Goal: Check status: Check status

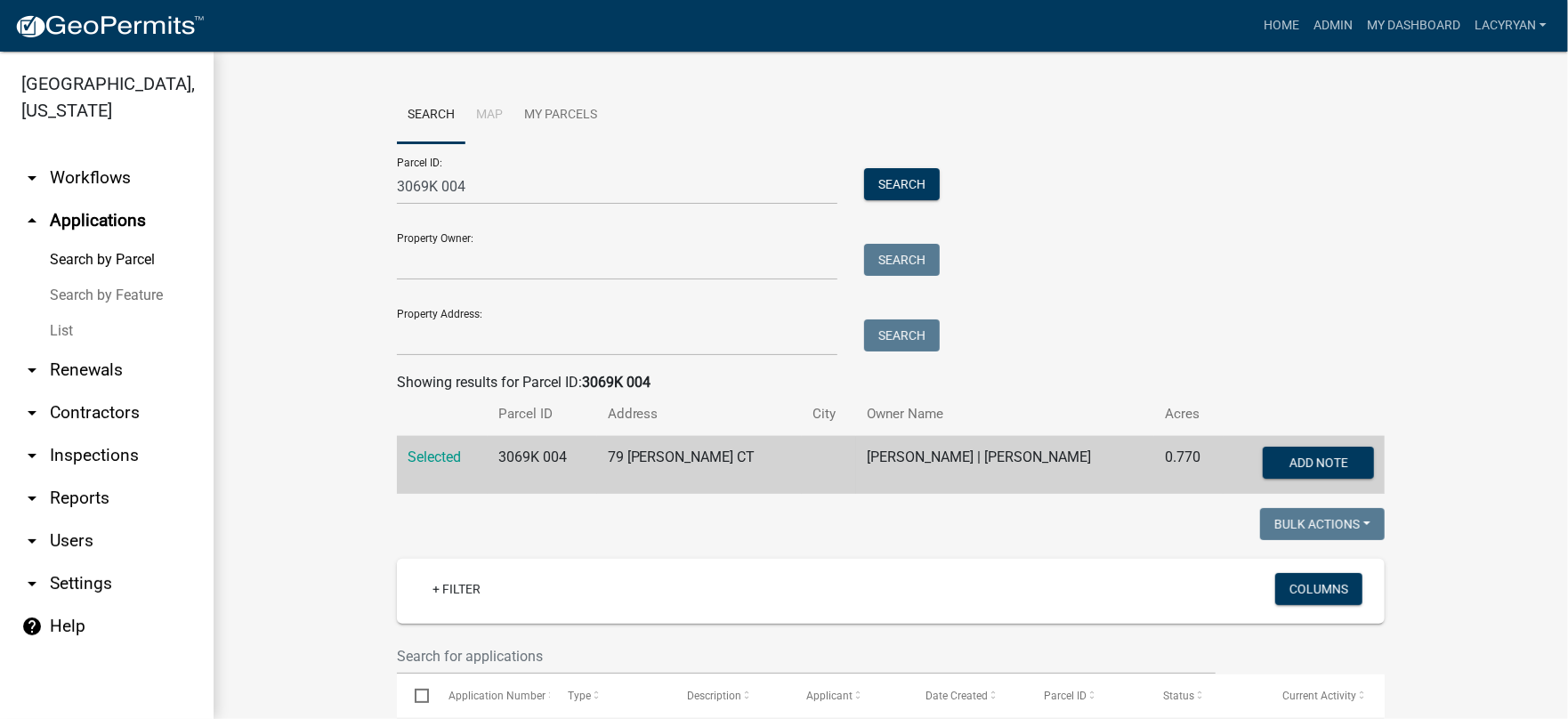
scroll to position [411, 0]
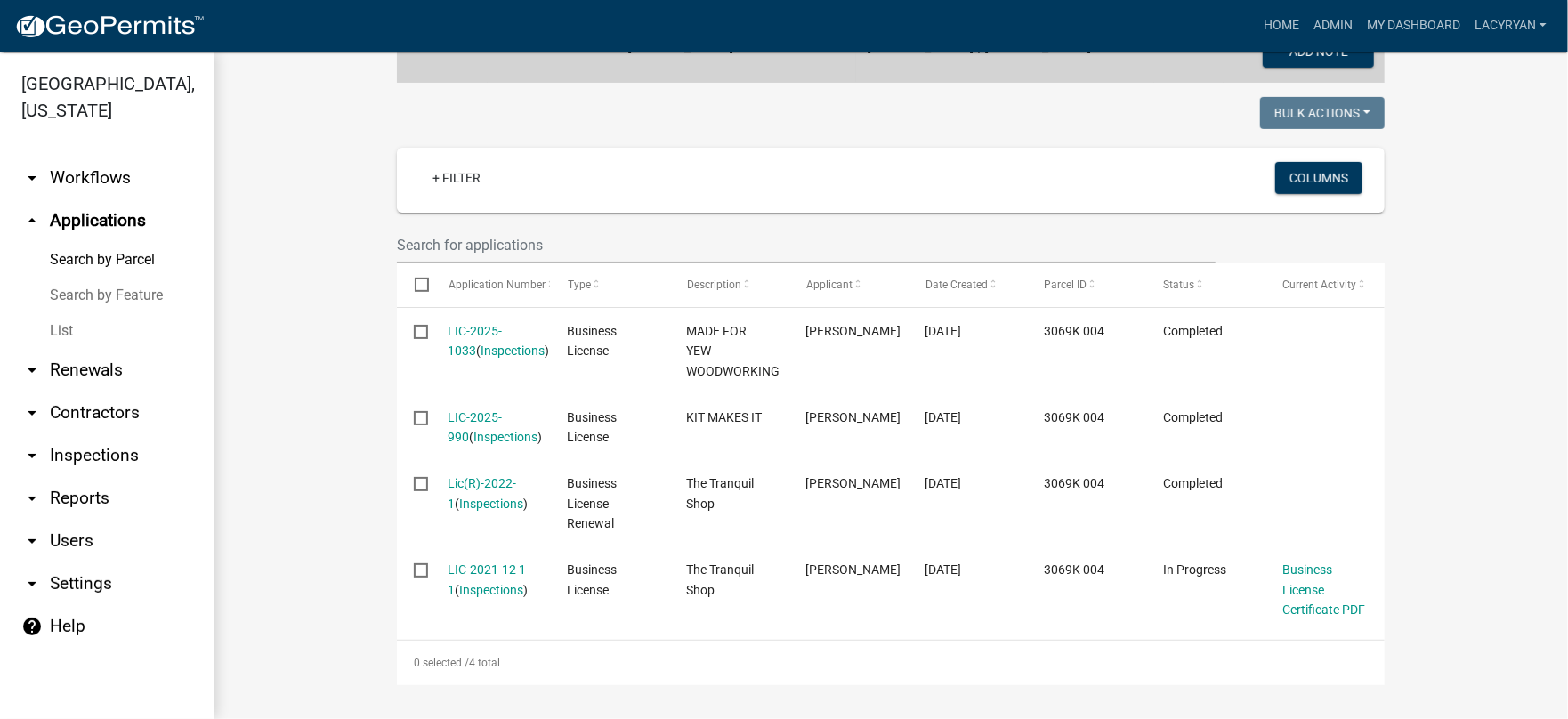
click at [121, 255] on link "Search by Parcel" at bounding box center [106, 260] width 214 height 36
click at [96, 256] on link "Search by Parcel" at bounding box center [106, 260] width 214 height 36
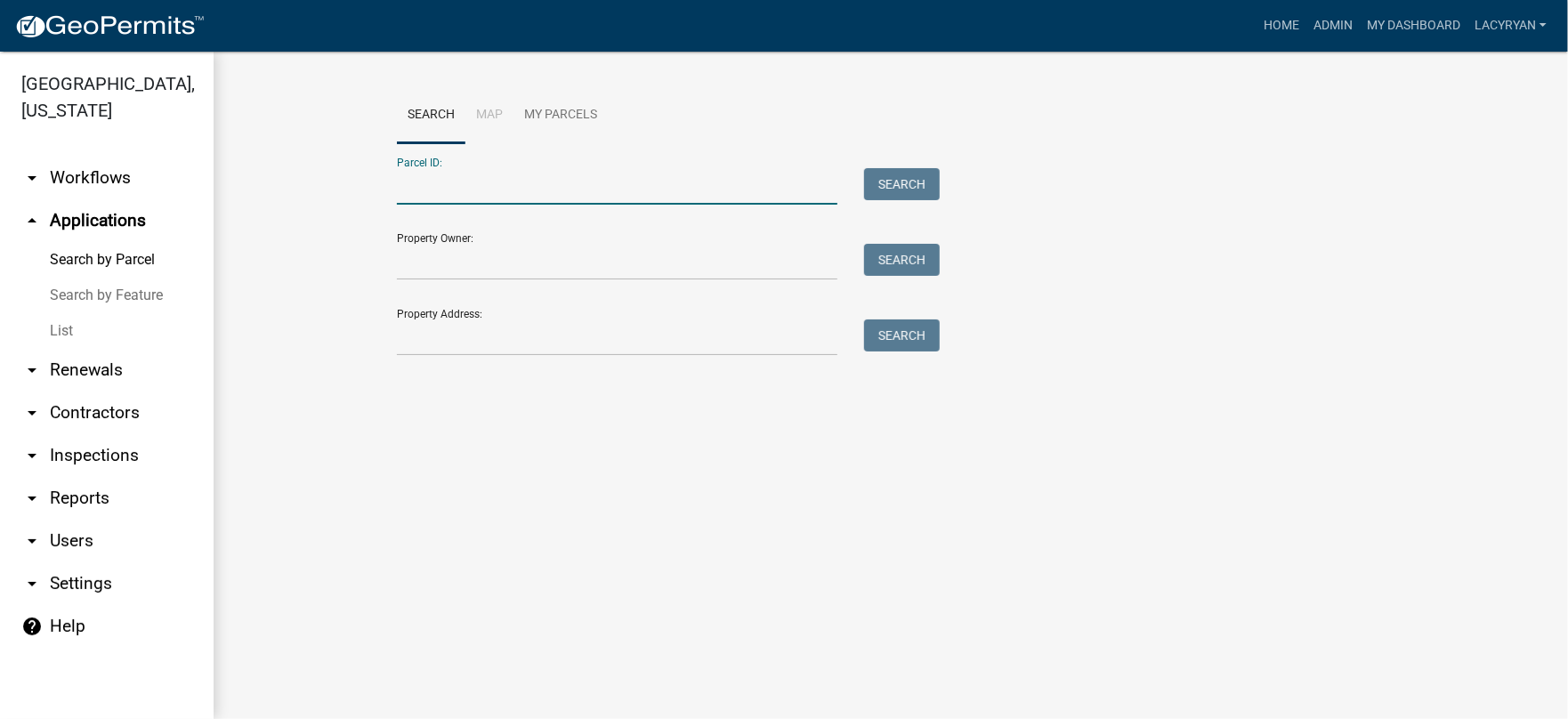
click at [489, 191] on input "Parcel ID:" at bounding box center [617, 186] width 441 height 37
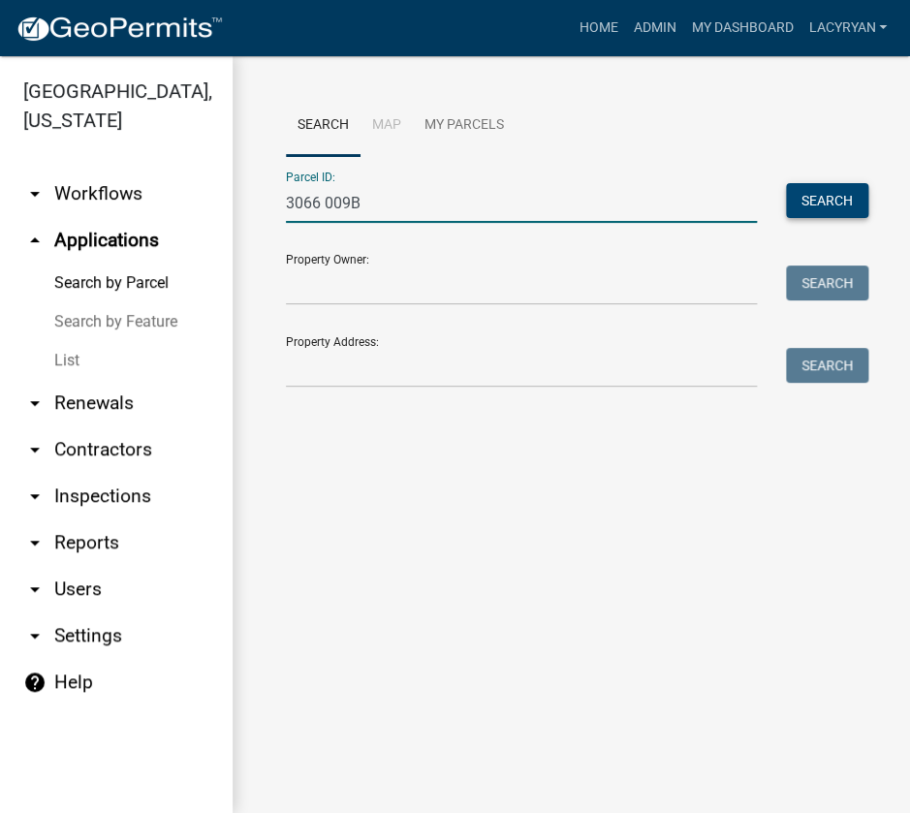
type input "3066 009B"
click at [837, 201] on button "Search" at bounding box center [827, 200] width 82 height 35
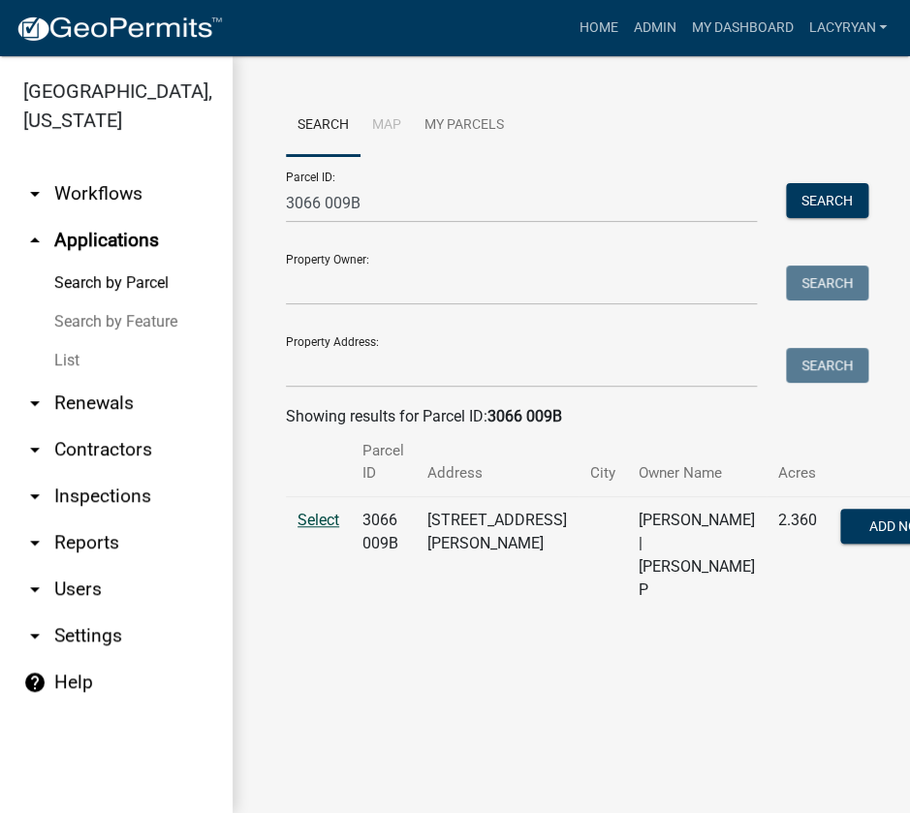
click at [320, 518] on span "Select" at bounding box center [319, 520] width 42 height 18
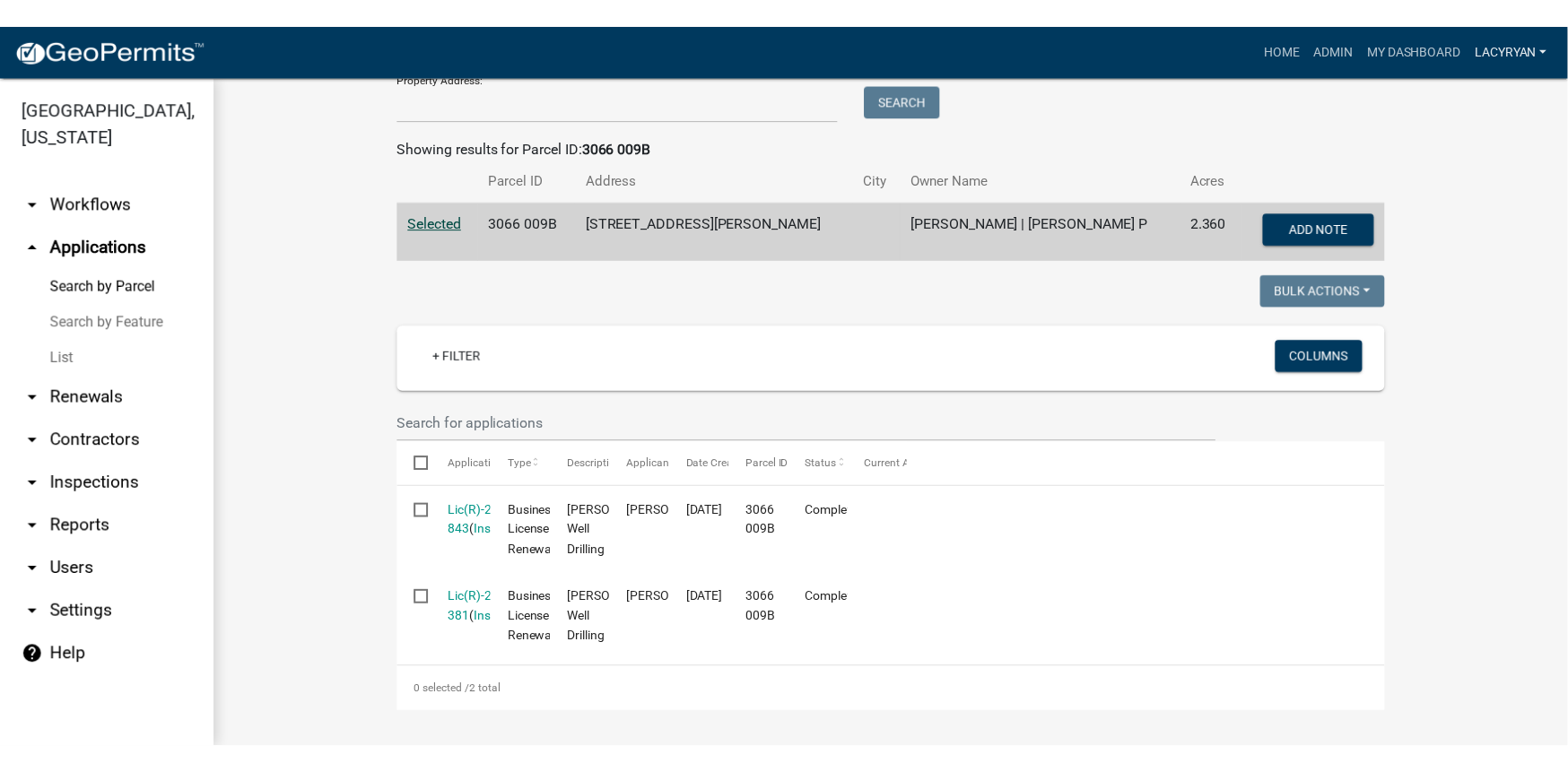
scroll to position [261, 0]
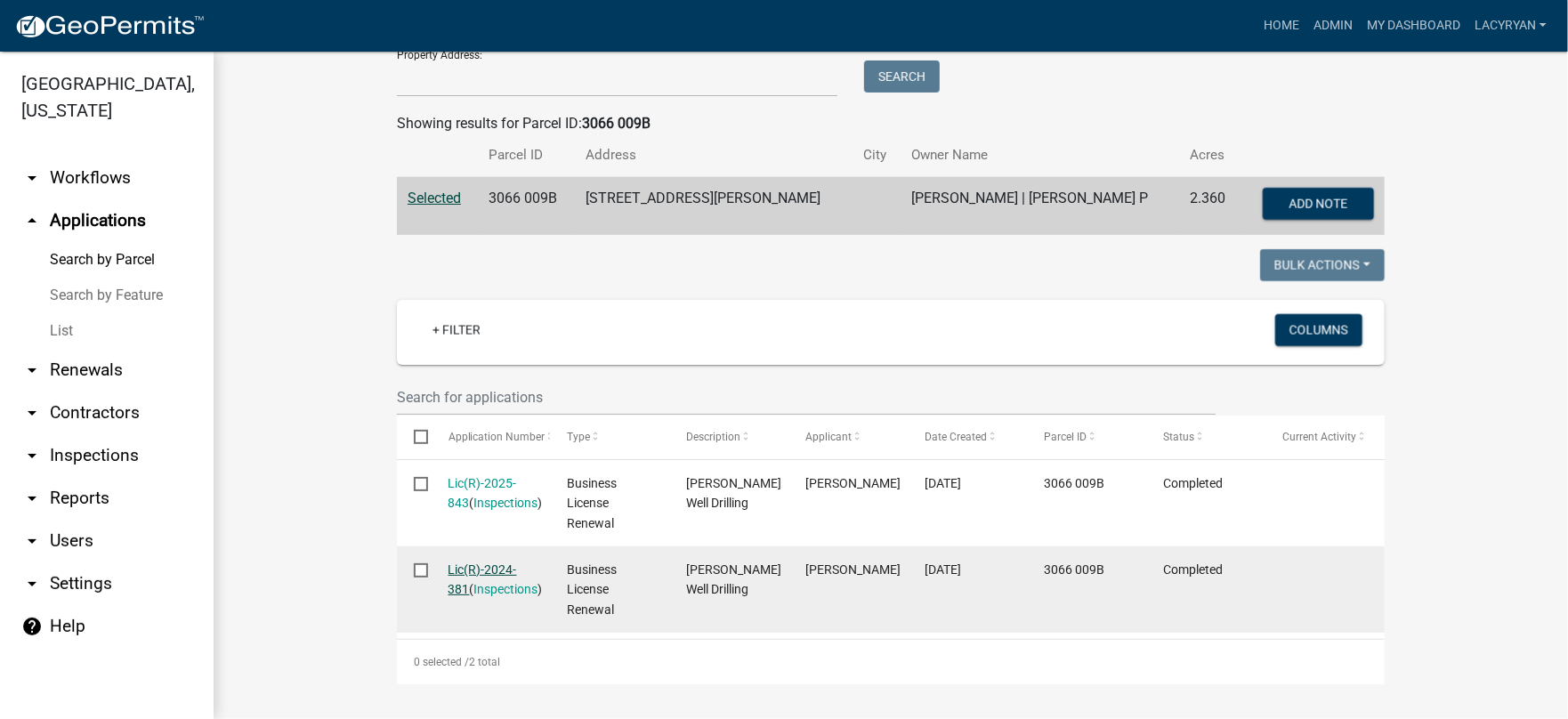
click at [468, 565] on link "Lic(R)-2024-381" at bounding box center [483, 580] width 69 height 35
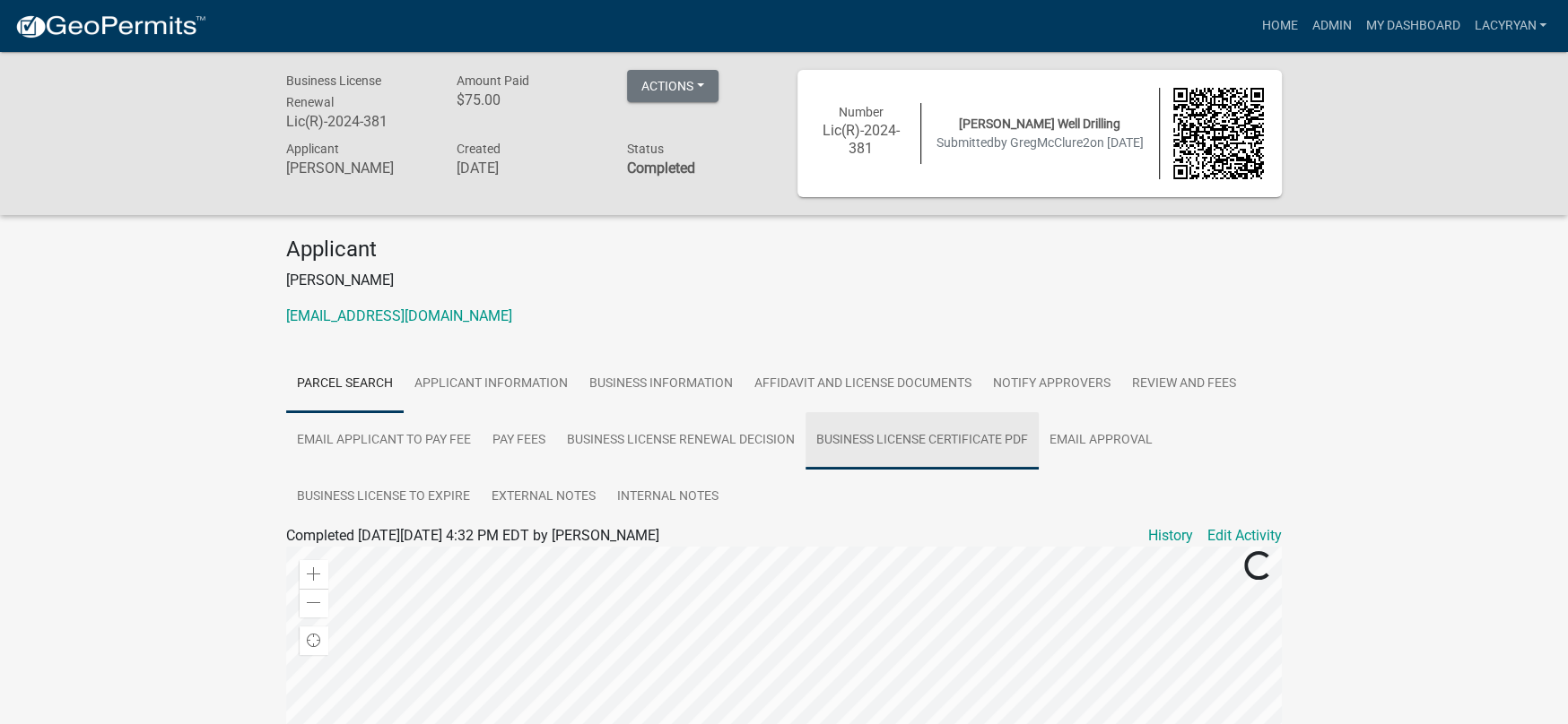
click at [924, 433] on link "Business License Certificate PDF" at bounding box center [922, 441] width 233 height 57
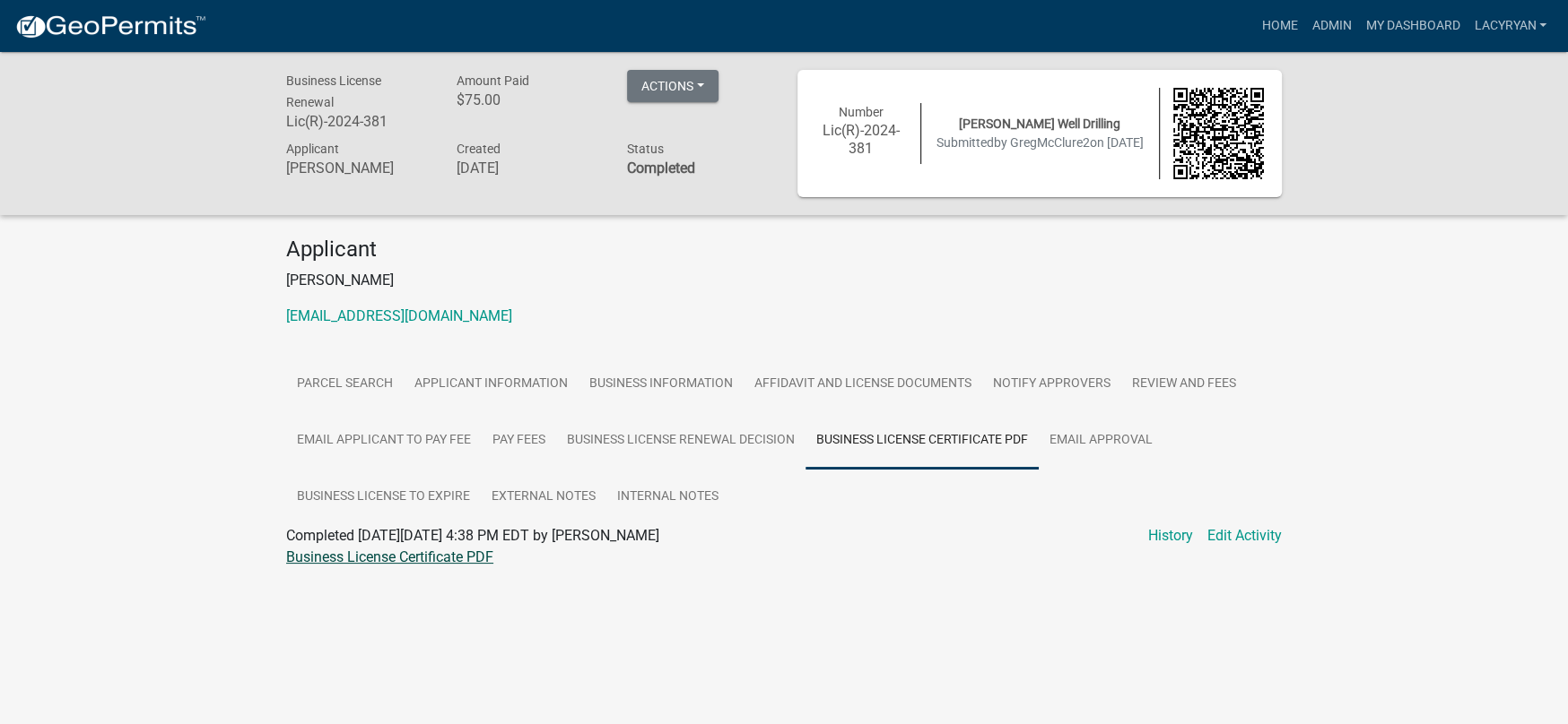
click at [427, 557] on link "Business License Certificate PDF" at bounding box center [389, 557] width 207 height 17
